Goal: Information Seeking & Learning: Learn about a topic

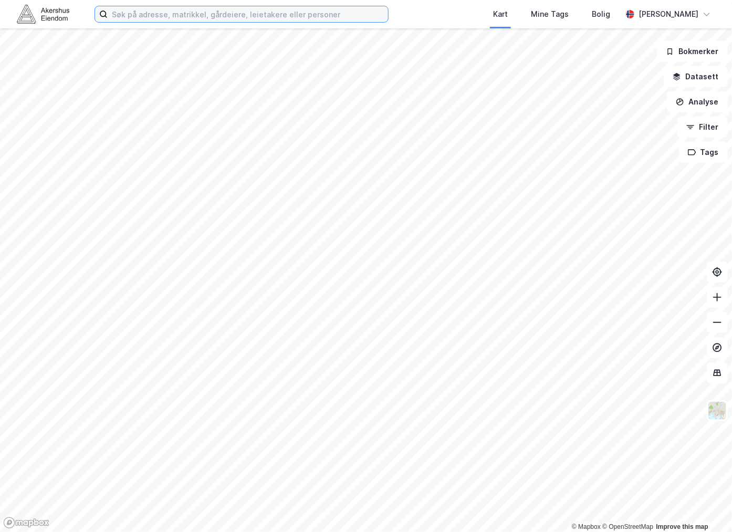
click at [192, 14] on input at bounding box center [248, 14] width 280 height 16
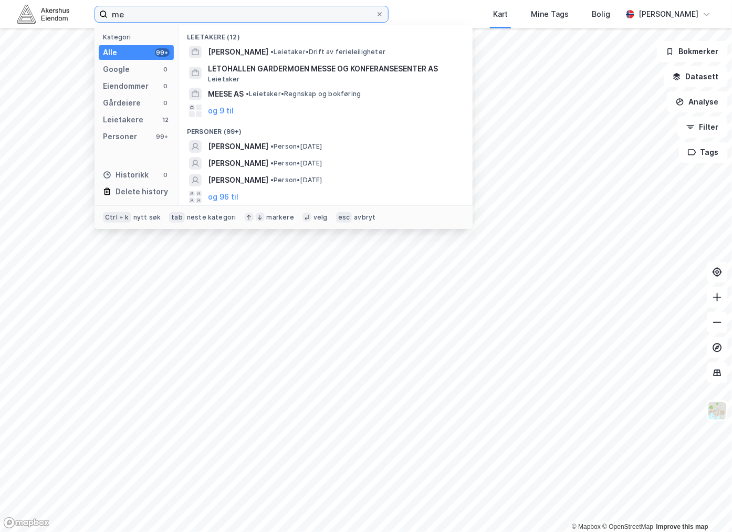
type input "m"
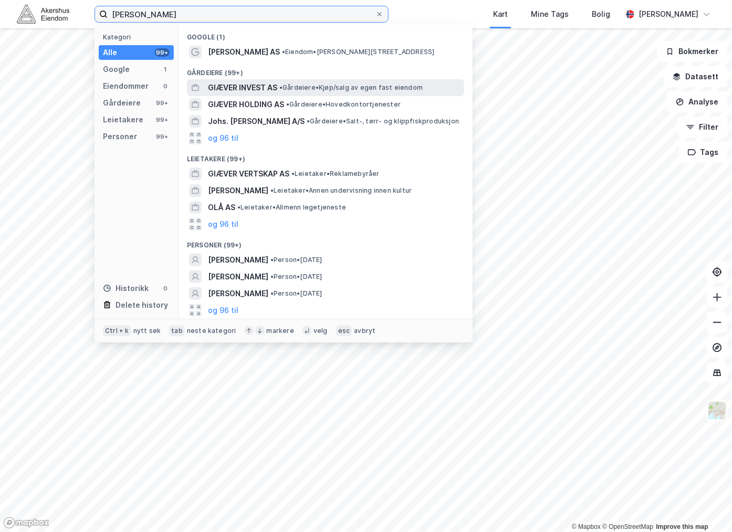
type input "[PERSON_NAME]"
click at [263, 88] on span "GIÆVER INVEST AS" at bounding box center [242, 87] width 69 height 13
